Goal: Task Accomplishment & Management: Manage account settings

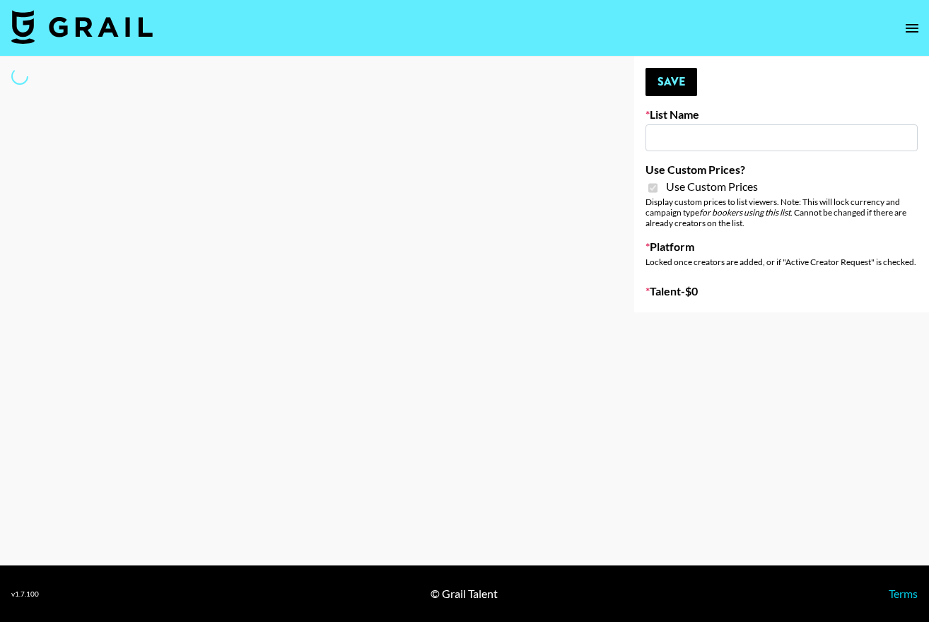
type input "Wavytalk ([DATE])"
checkbox input "true"
select select "Brand"
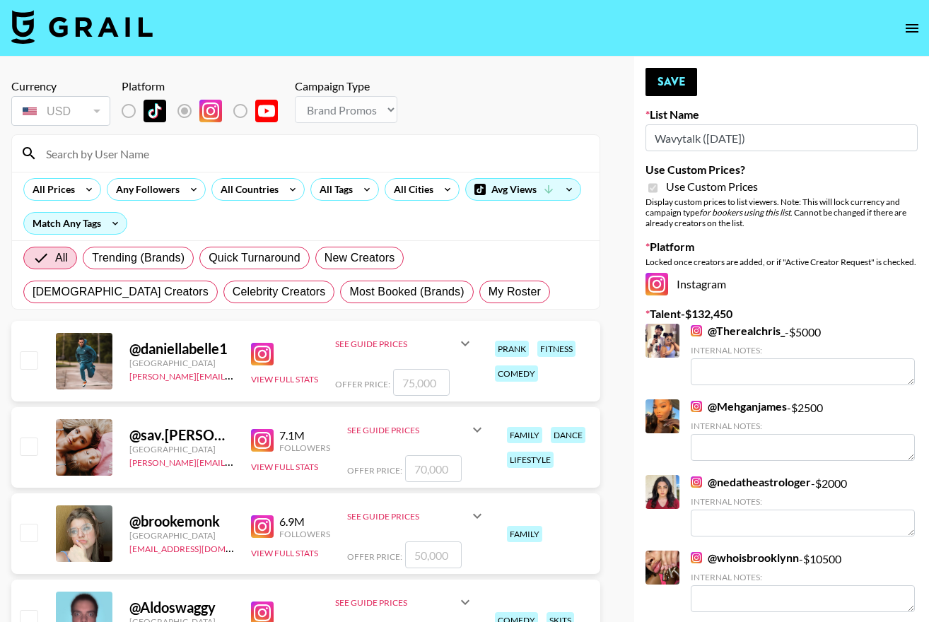
click at [207, 158] on input at bounding box center [314, 153] width 554 height 23
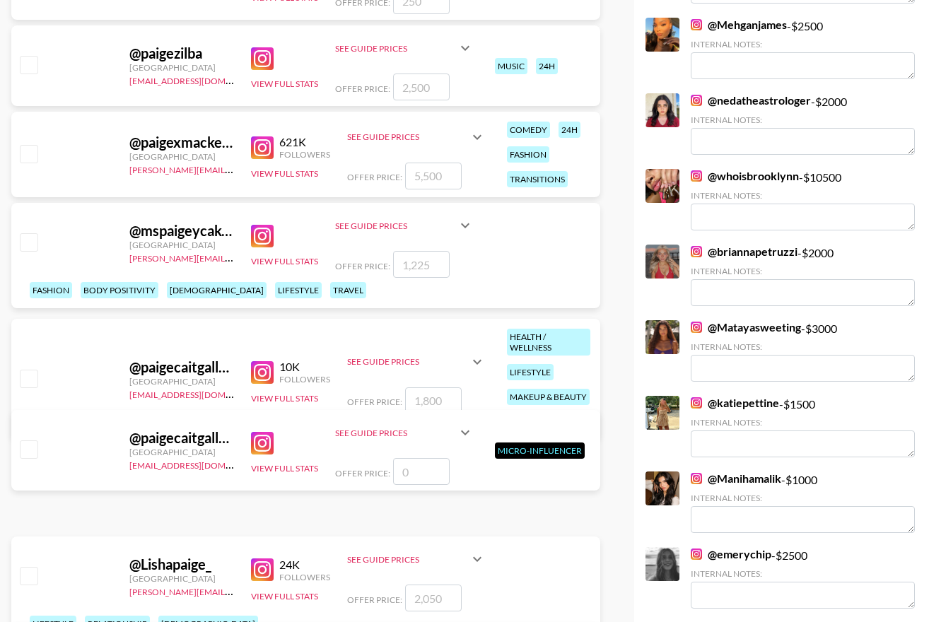
scroll to position [380, 0]
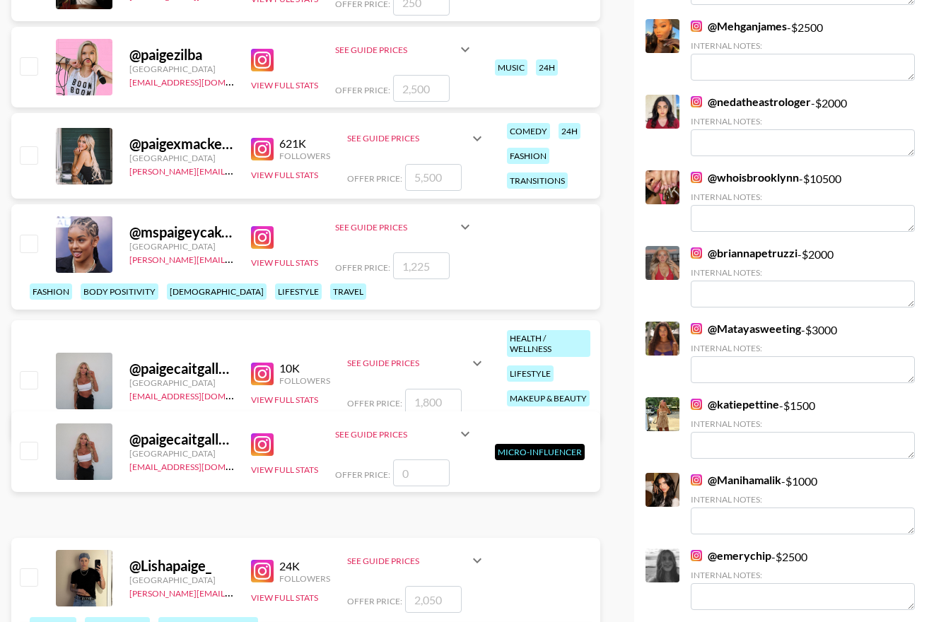
type input "[PERSON_NAME]"
click at [20, 448] on input "checkbox" at bounding box center [28, 450] width 17 height 17
click at [23, 448] on input "checkbox" at bounding box center [28, 450] width 17 height 17
click at [32, 458] on input "checkbox" at bounding box center [28, 450] width 17 height 17
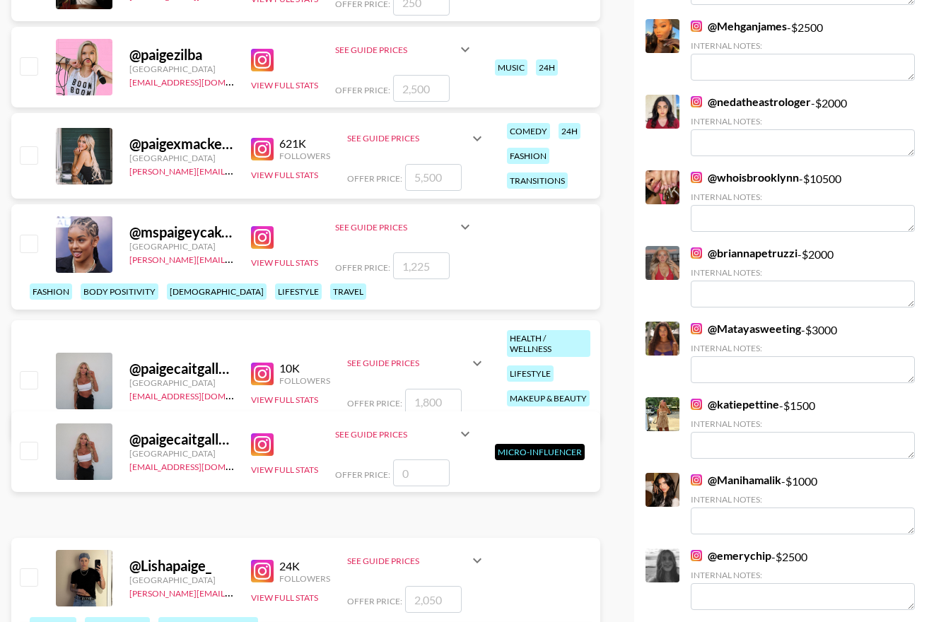
checkbox input "false"
click at [37, 386] on input "checkbox" at bounding box center [28, 379] width 17 height 17
checkbox input "true"
type input "1800"
click at [37, 386] on input "checkbox" at bounding box center [28, 379] width 17 height 17
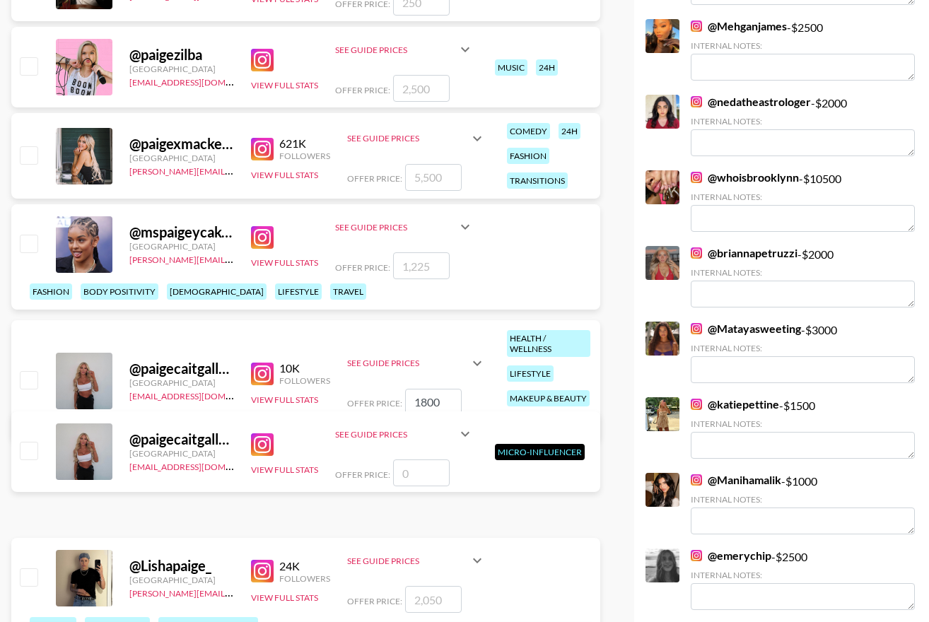
checkbox input "false"
click at [25, 386] on input "checkbox" at bounding box center [28, 379] width 17 height 17
checkbox input "true"
type input "1800"
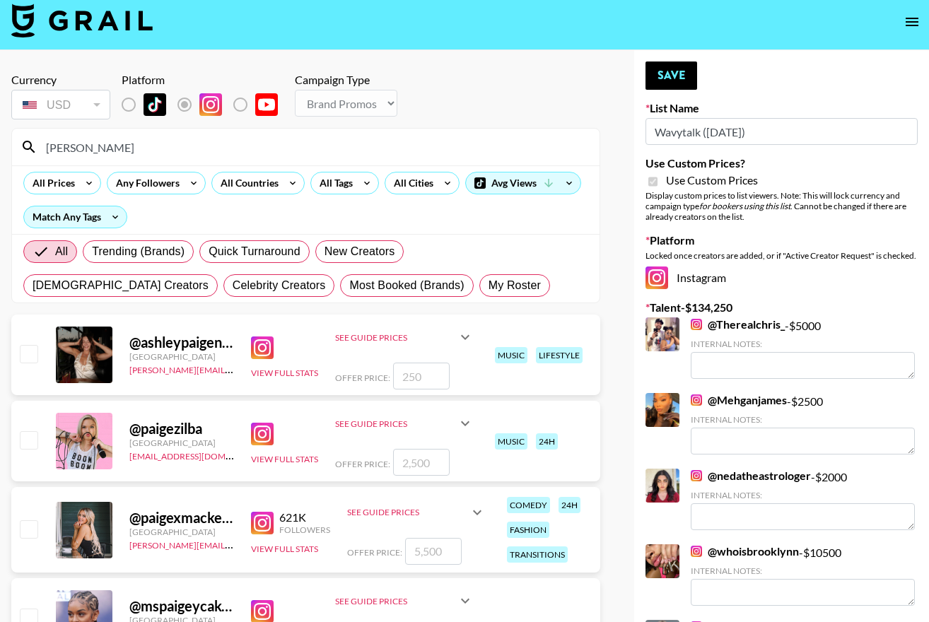
scroll to position [0, 0]
